Goal: Task Accomplishment & Management: Use online tool/utility

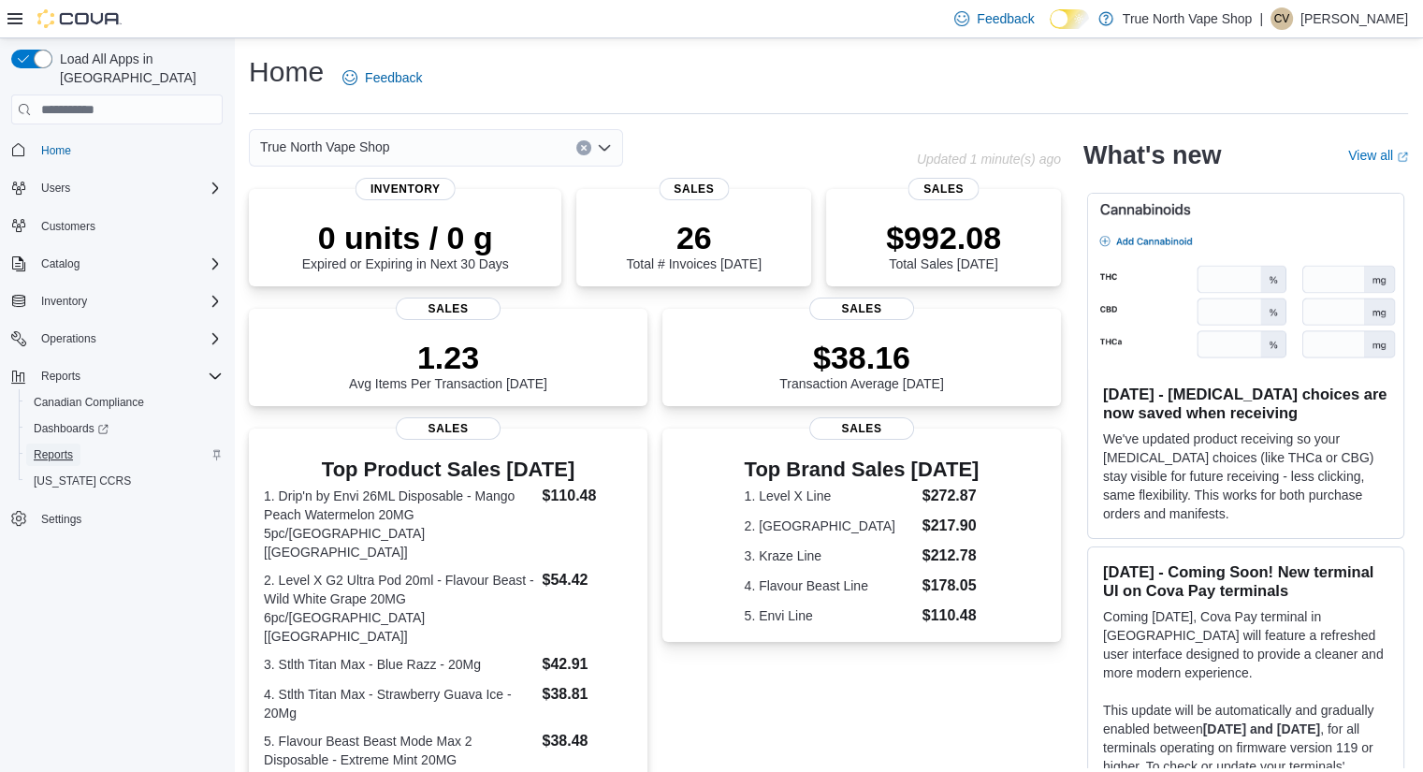
click at [48, 447] on span "Reports" at bounding box center [53, 454] width 39 height 15
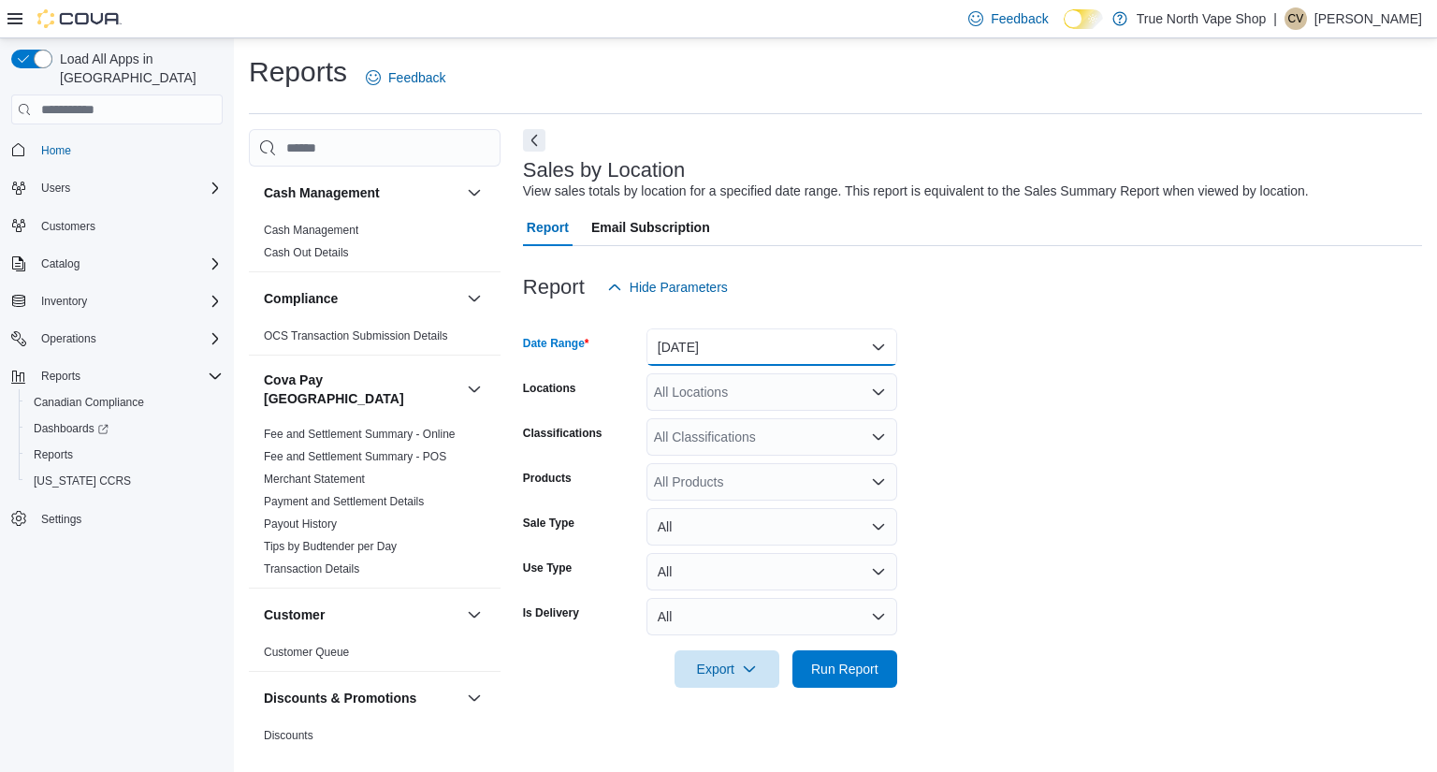
click at [763, 349] on button "[DATE]" at bounding box center [772, 346] width 251 height 37
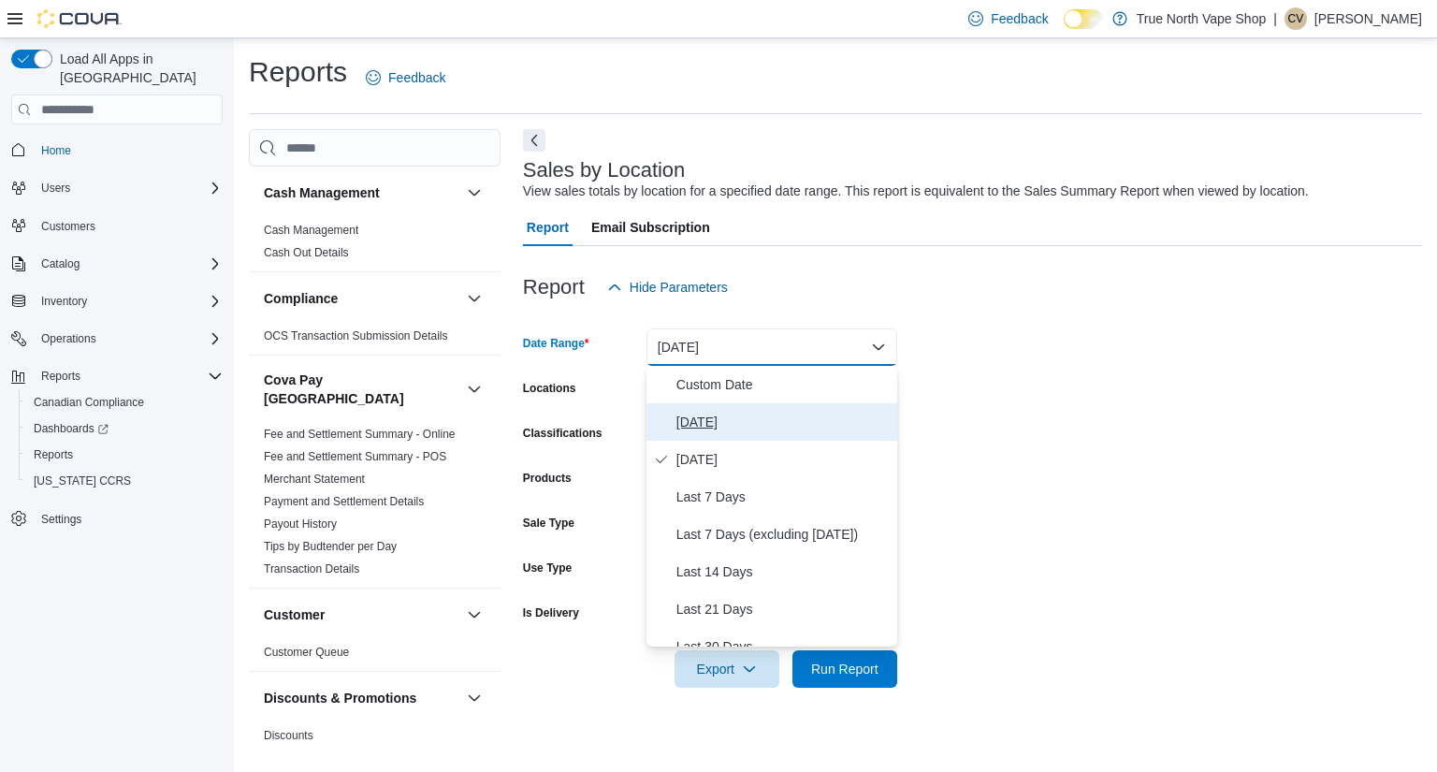
click at [696, 424] on span "[DATE]" at bounding box center [782, 422] width 213 height 22
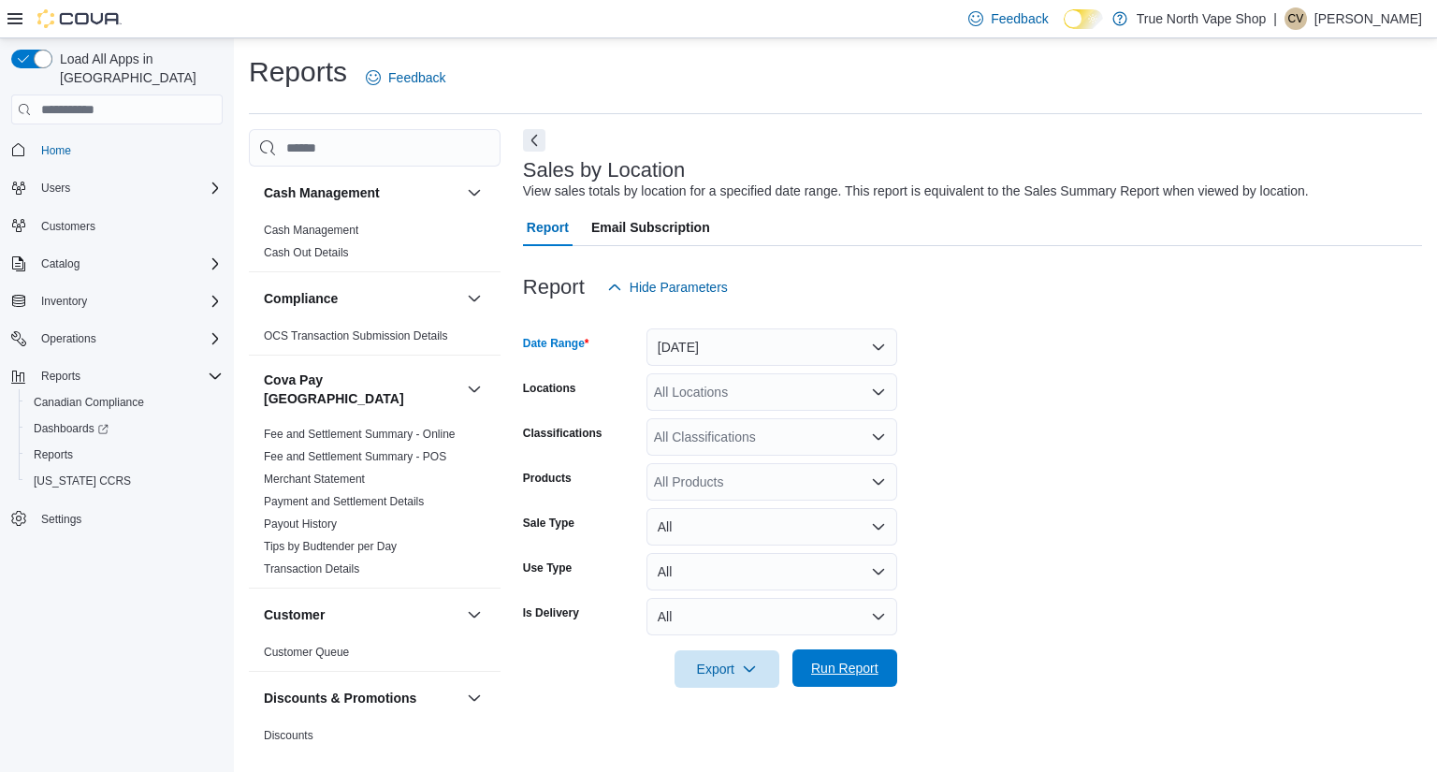
click at [853, 667] on span "Run Report" at bounding box center [844, 668] width 67 height 19
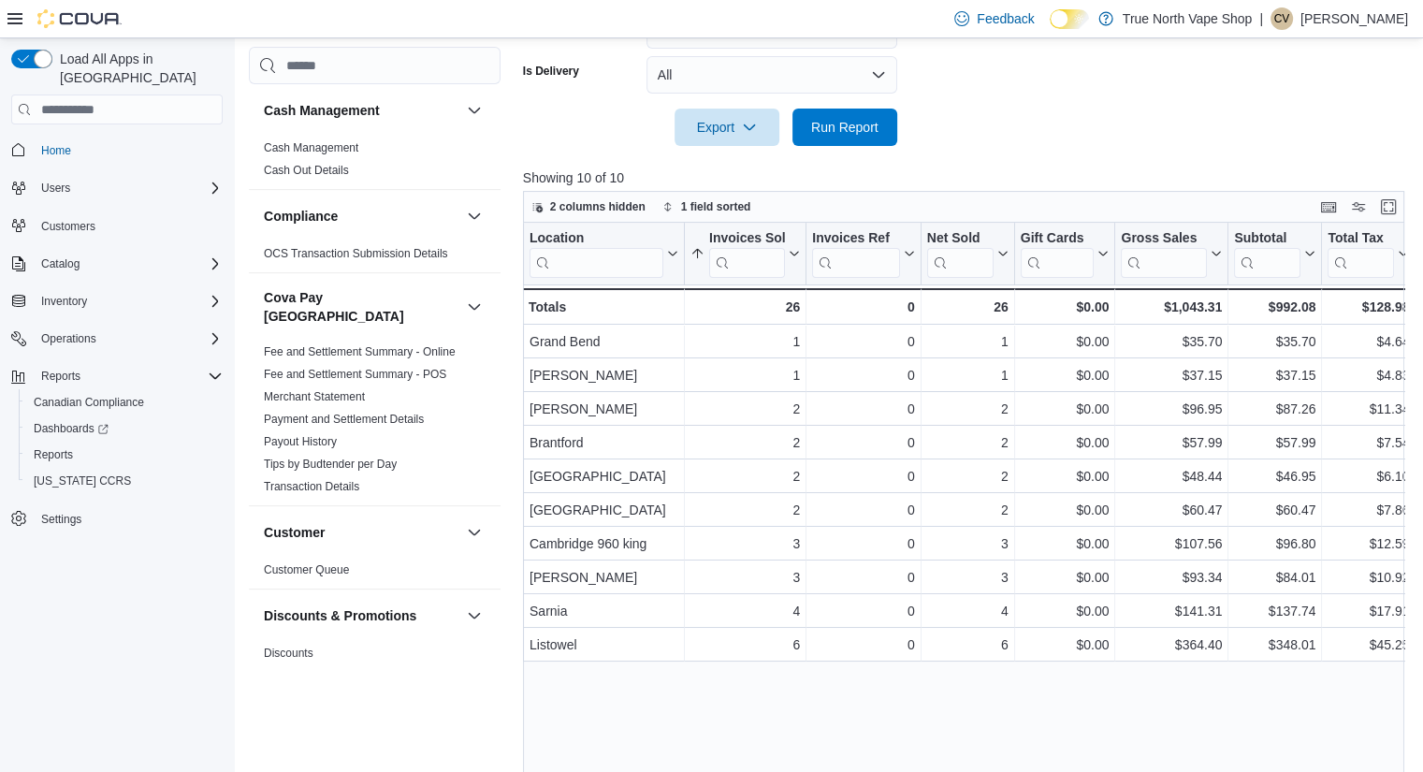
scroll to position [543, 0]
click at [850, 119] on span "Run Report" at bounding box center [844, 125] width 67 height 19
